Goal: Task Accomplishment & Management: Use online tool/utility

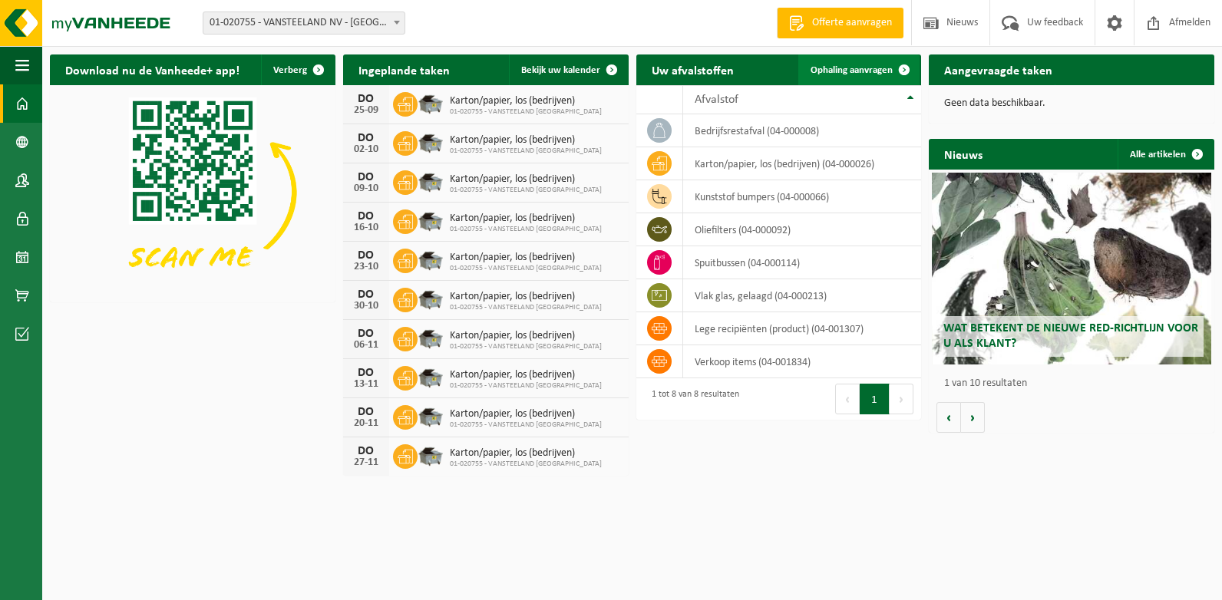
click at [903, 66] on span at bounding box center [904, 69] width 31 height 31
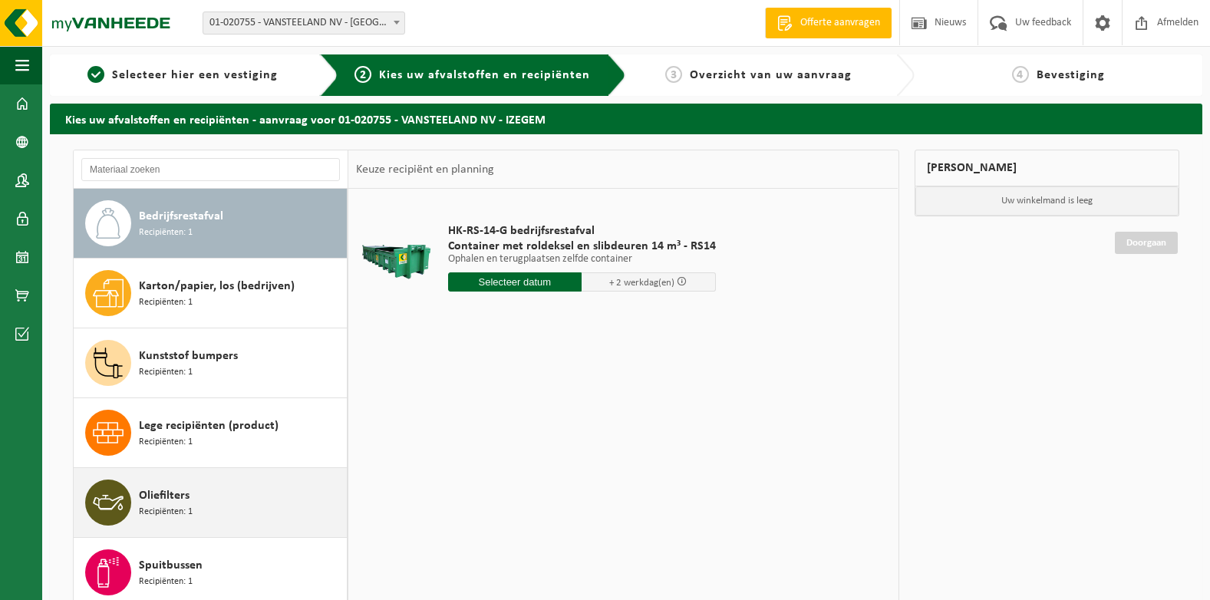
click at [184, 499] on span "Oliefilters" at bounding box center [164, 495] width 51 height 18
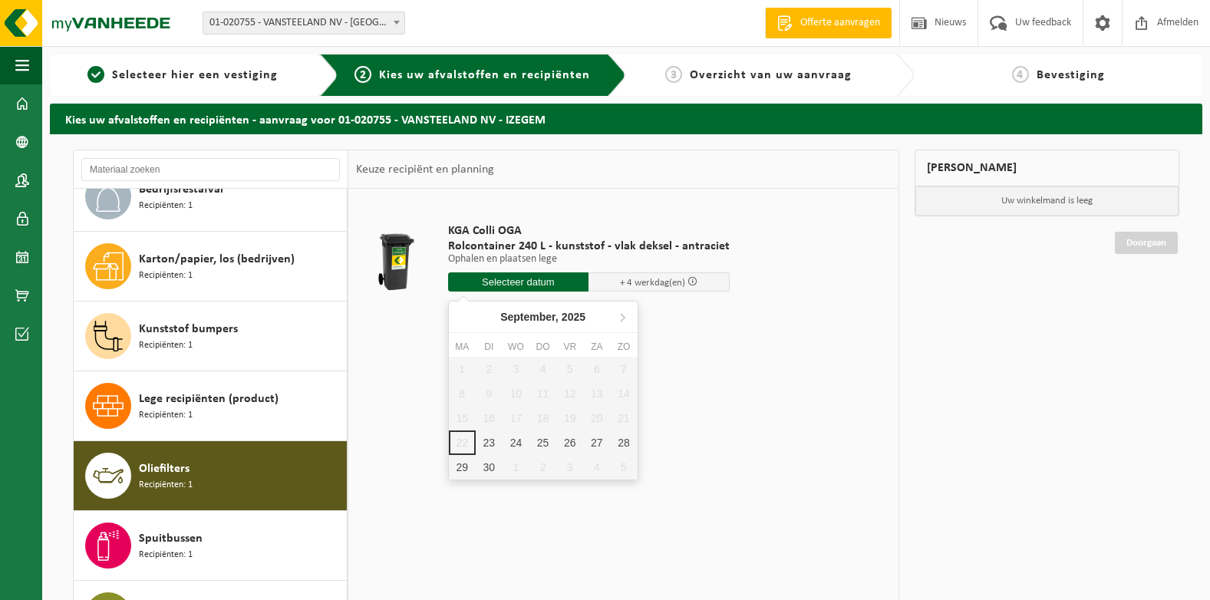
click at [523, 276] on input "text" at bounding box center [518, 281] width 141 height 19
click at [492, 443] on div "23" at bounding box center [489, 442] width 27 height 25
type input "Van 2025-09-23"
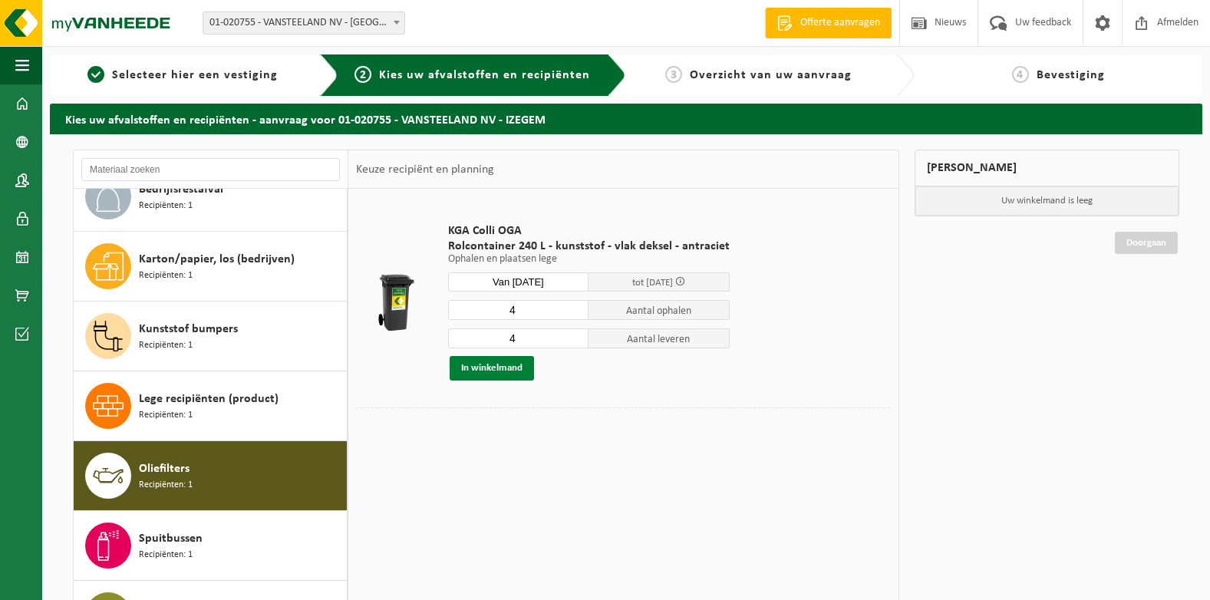
click at [509, 373] on button "In winkelmand" at bounding box center [492, 368] width 84 height 25
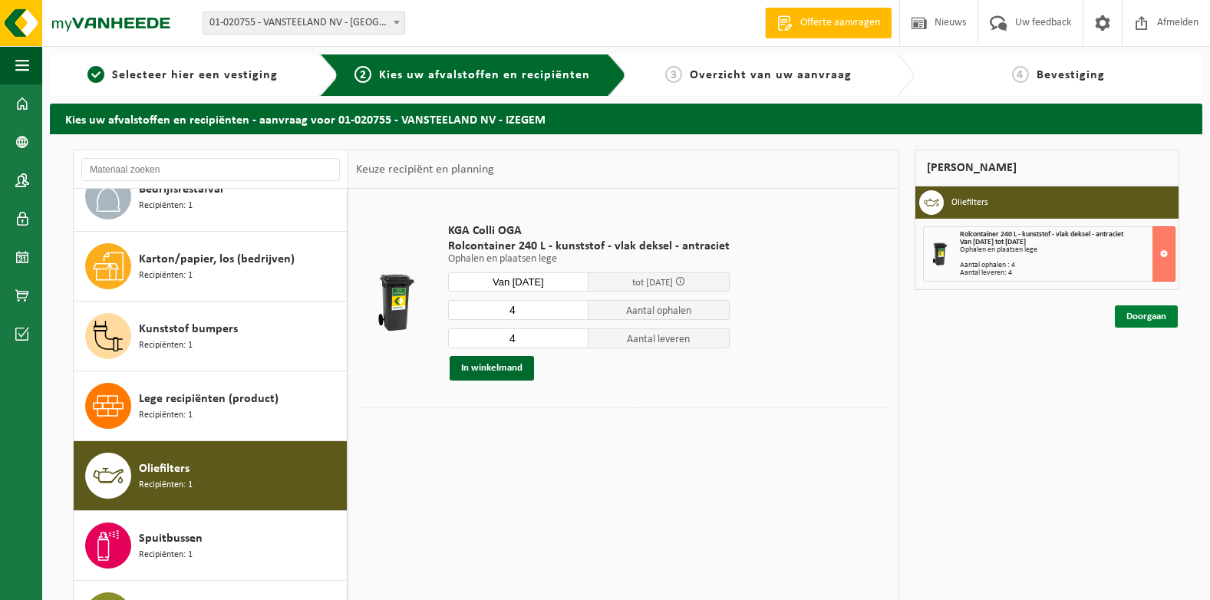
click at [1158, 316] on link "Doorgaan" at bounding box center [1146, 316] width 63 height 22
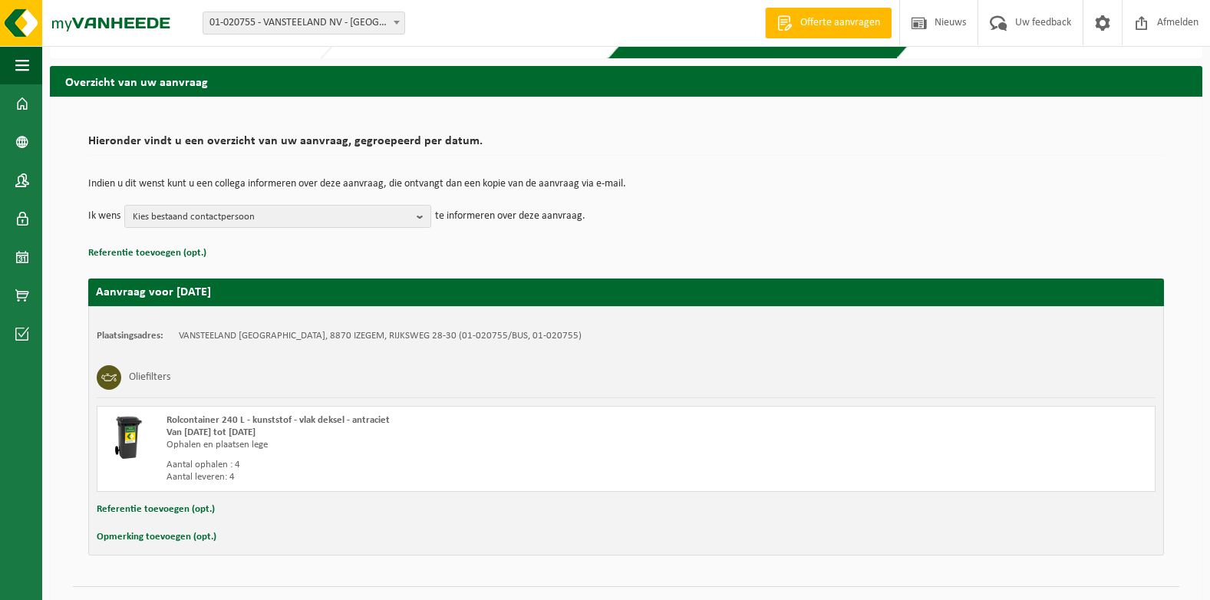
scroll to position [71, 0]
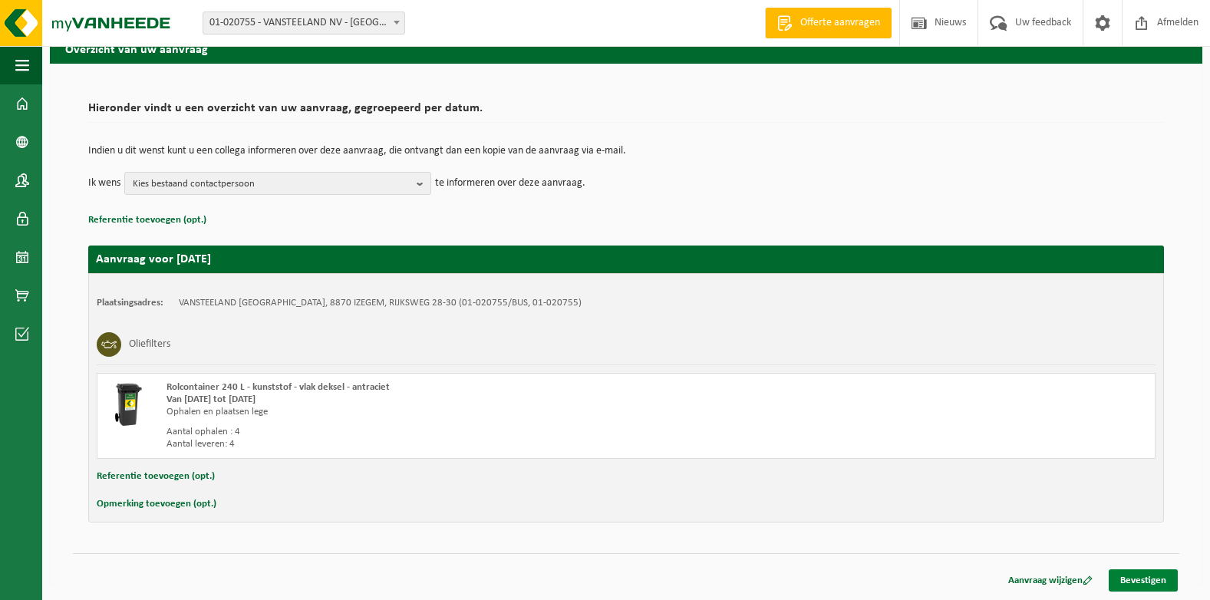
click at [1144, 583] on link "Bevestigen" at bounding box center [1143, 580] width 69 height 22
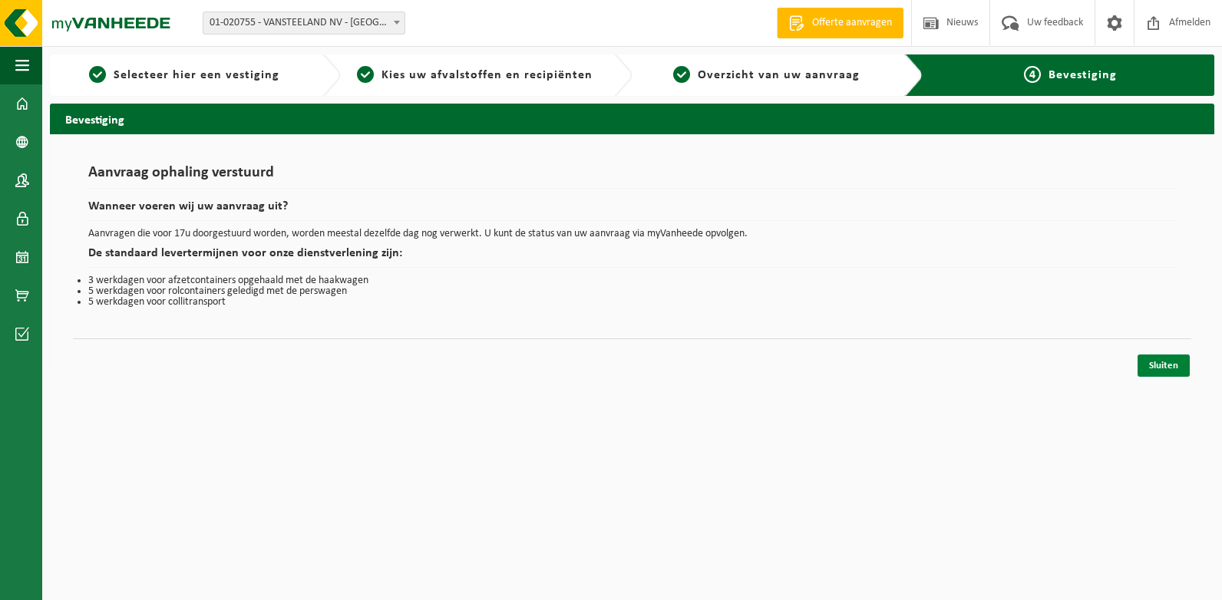
click at [1165, 361] on link "Sluiten" at bounding box center [1163, 365] width 52 height 22
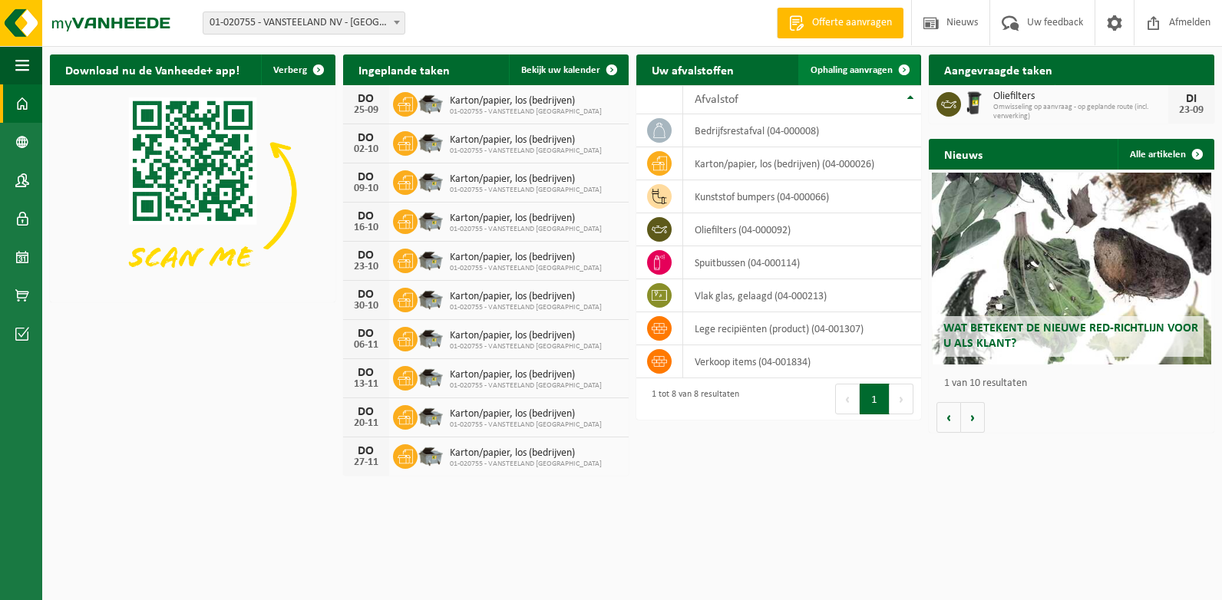
click at [903, 64] on span at bounding box center [904, 69] width 31 height 31
click at [908, 70] on span at bounding box center [904, 69] width 31 height 31
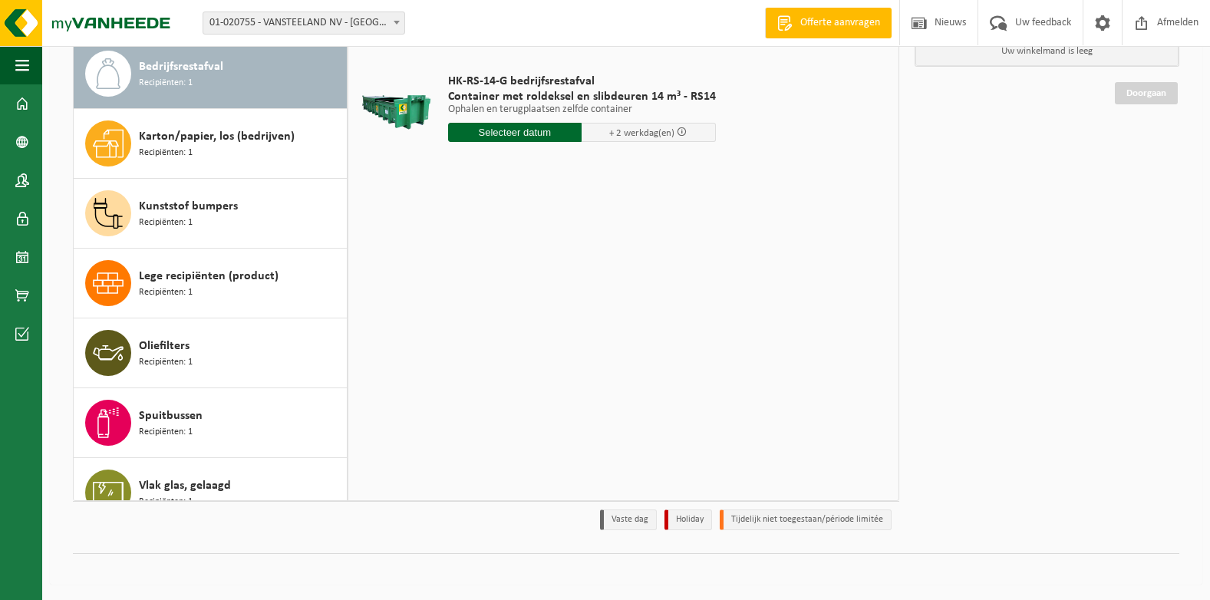
click at [529, 130] on input "text" at bounding box center [515, 132] width 134 height 19
click at [493, 297] on div "23" at bounding box center [489, 293] width 27 height 25
type input "Van 2025-09-23"
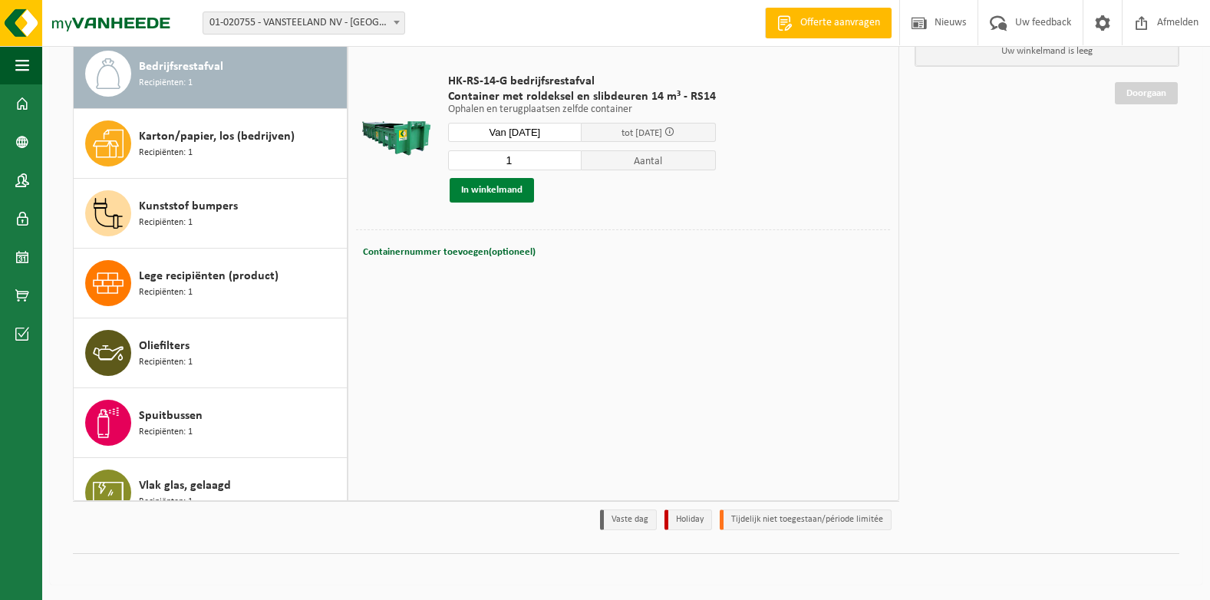
click at [500, 187] on button "In winkelmand" at bounding box center [492, 190] width 84 height 25
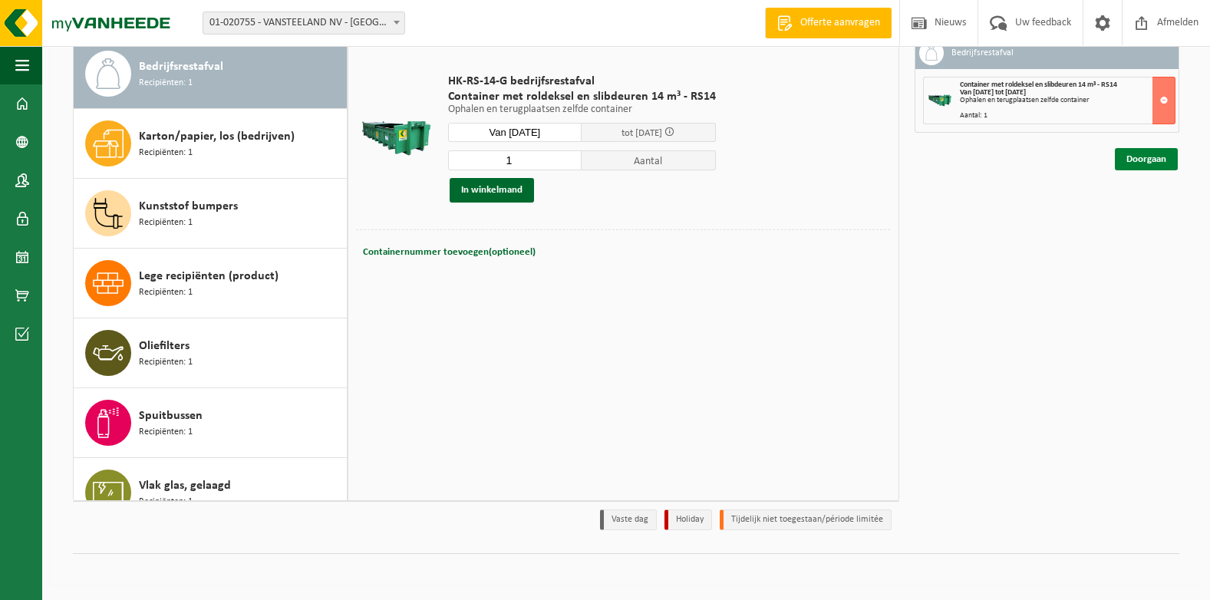
click at [1150, 153] on link "Doorgaan" at bounding box center [1146, 159] width 63 height 22
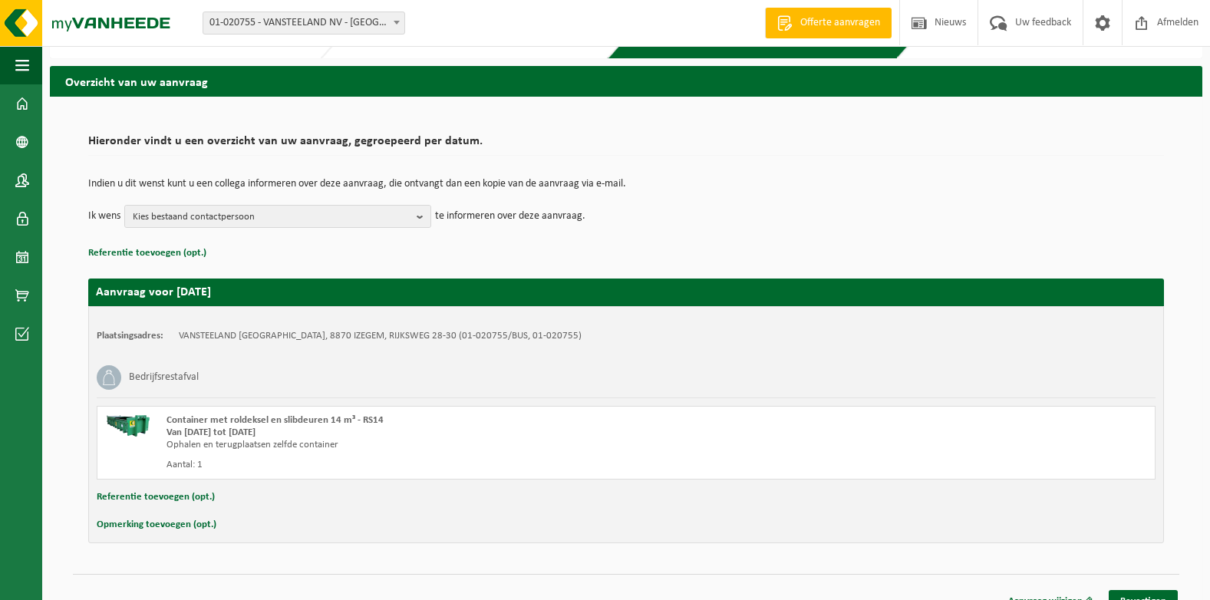
scroll to position [58, 0]
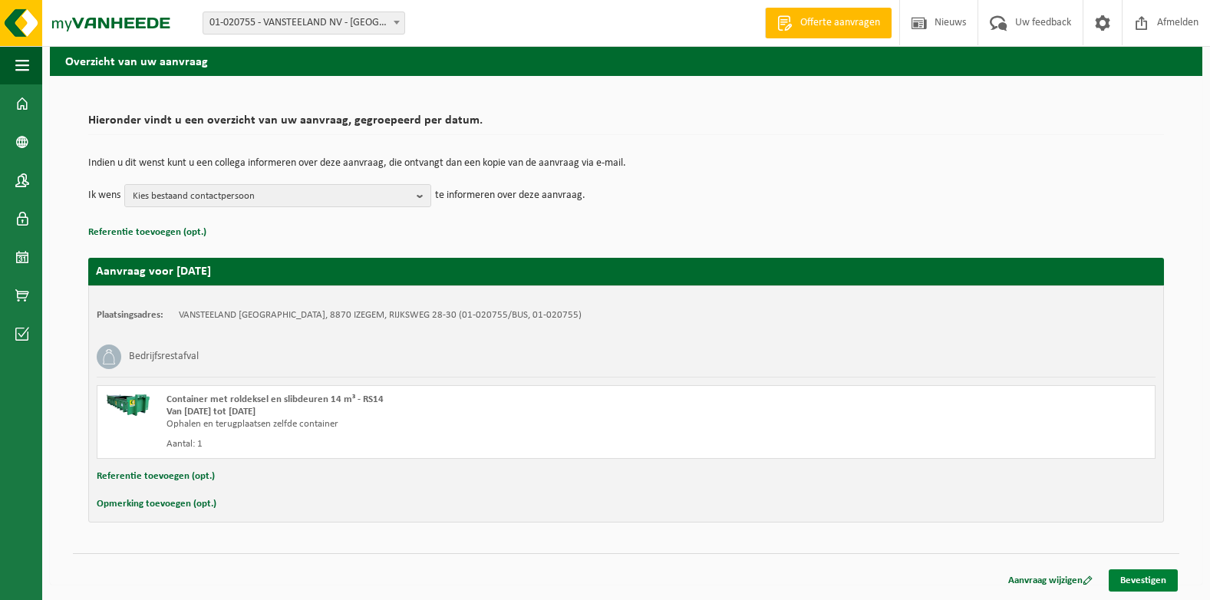
click at [1146, 578] on link "Bevestigen" at bounding box center [1143, 580] width 69 height 22
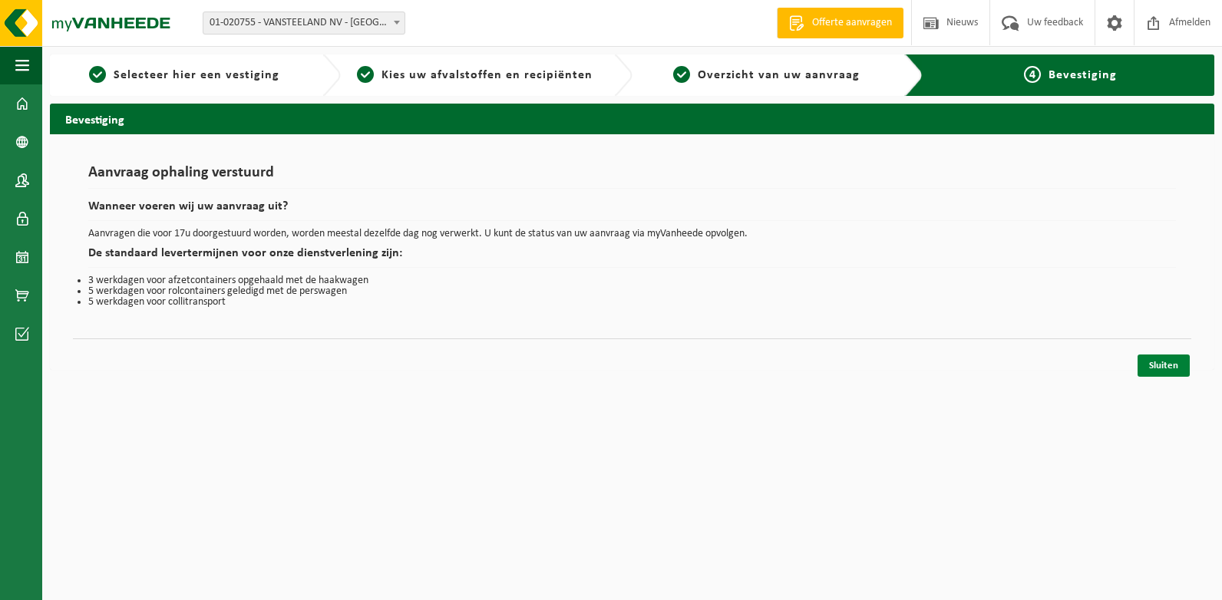
click at [1159, 359] on link "Sluiten" at bounding box center [1163, 365] width 52 height 22
